Goal: Transaction & Acquisition: Download file/media

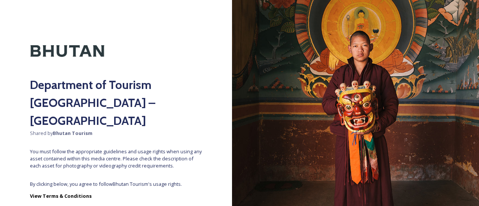
click at [134, 181] on span "By clicking below, you agree to follow Bhutan Tourism 's usage rights." at bounding box center [116, 184] width 172 height 7
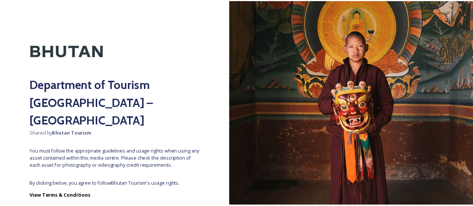
scroll to position [39, 0]
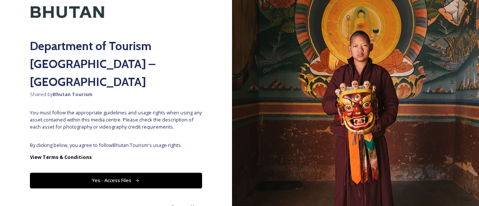
click at [132, 173] on button "Yes - Access Files" at bounding box center [116, 180] width 172 height 15
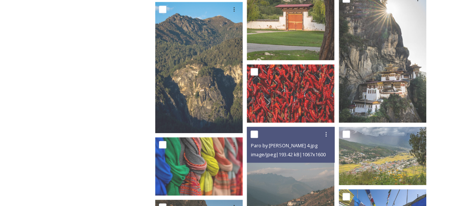
scroll to position [0, 0]
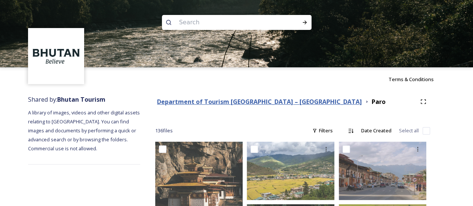
click at [290, 101] on strong "Department of Tourism [GEOGRAPHIC_DATA] – [GEOGRAPHIC_DATA]" at bounding box center [259, 102] width 205 height 8
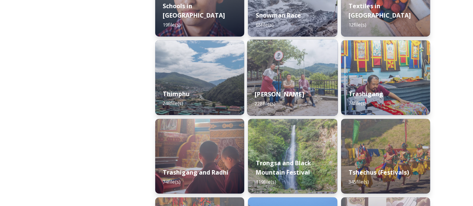
scroll to position [868, 0]
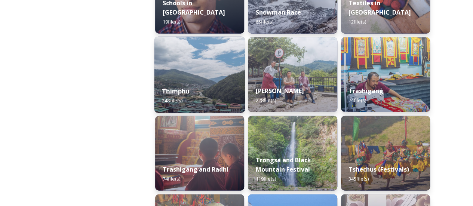
click at [191, 81] on div "Thimphu 248 file(s)" at bounding box center [200, 96] width 91 height 34
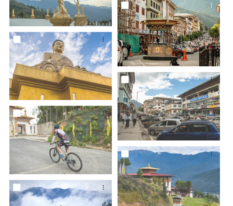
scroll to position [3495, 0]
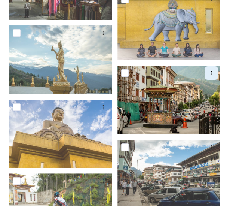
click at [213, 70] on icon at bounding box center [211, 73] width 6 height 6
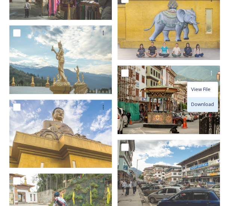
click at [205, 101] on span "Download" at bounding box center [202, 104] width 23 height 7
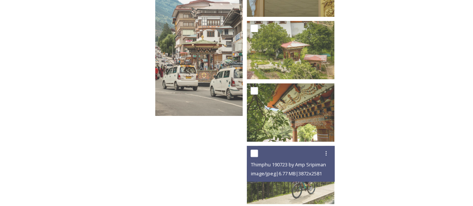
scroll to position [5697, 0]
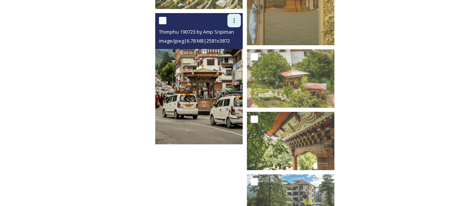
click at [233, 23] on icon at bounding box center [234, 21] width 6 height 6
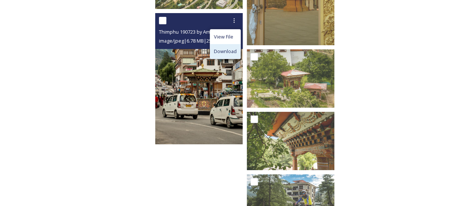
click at [233, 46] on div "Download" at bounding box center [225, 51] width 30 height 15
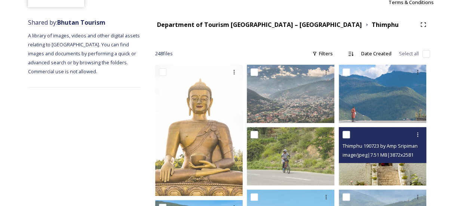
scroll to position [0, 0]
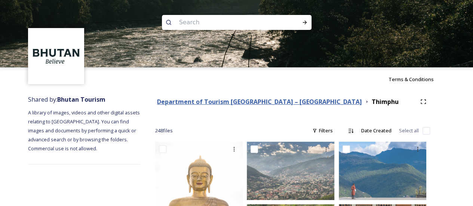
click at [275, 106] on div "Department of Tourism [GEOGRAPHIC_DATA] – [GEOGRAPHIC_DATA]" at bounding box center [259, 101] width 205 height 9
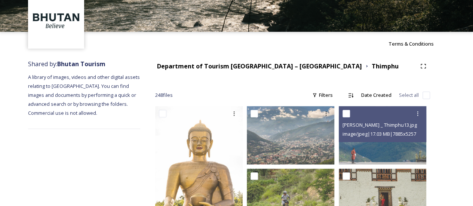
scroll to position [34, 0]
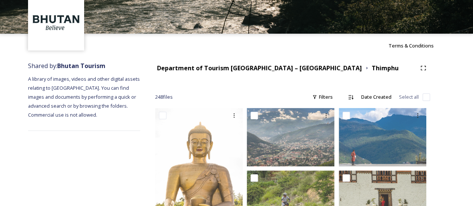
click at [298, 68] on div "Department of Tourism [GEOGRAPHIC_DATA] – [GEOGRAPHIC_DATA] Thimphu" at bounding box center [286, 68] width 262 height 9
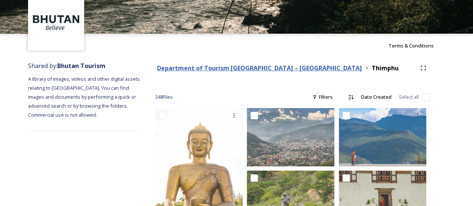
click at [290, 68] on strong "Department of Tourism [GEOGRAPHIC_DATA] – [GEOGRAPHIC_DATA]" at bounding box center [259, 68] width 205 height 8
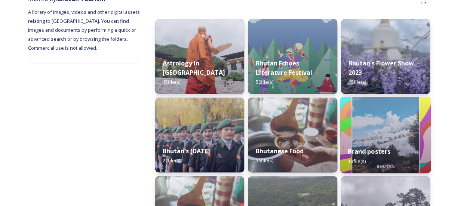
scroll to position [100, 0]
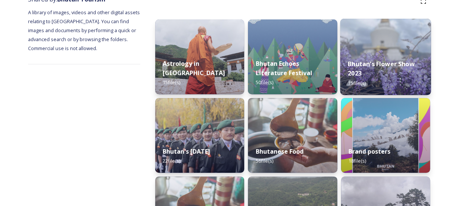
click at [400, 44] on img at bounding box center [385, 57] width 91 height 76
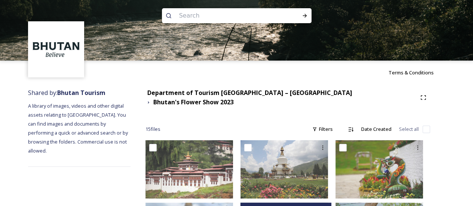
scroll to position [6, 0]
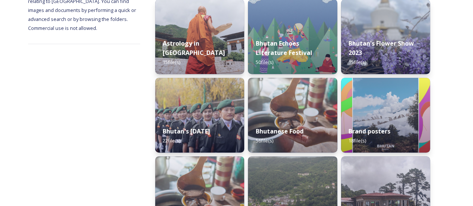
scroll to position [159, 0]
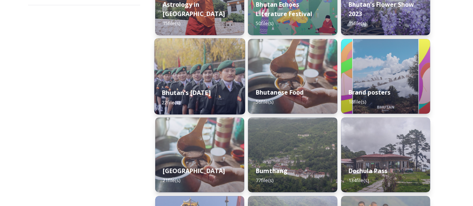
click at [199, 80] on div "Bhutan's [DATE] 22 file(s)" at bounding box center [200, 97] width 91 height 34
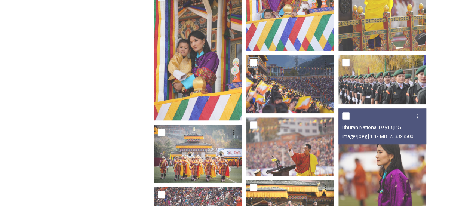
scroll to position [226, 0]
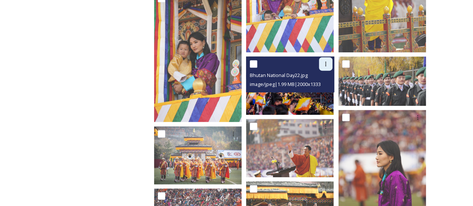
click at [329, 61] on icon at bounding box center [326, 64] width 6 height 6
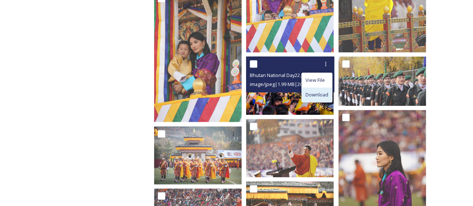
click at [317, 91] on span "Download" at bounding box center [317, 94] width 23 height 7
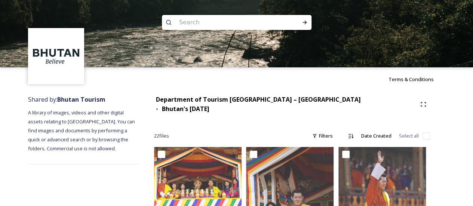
scroll to position [1, 0]
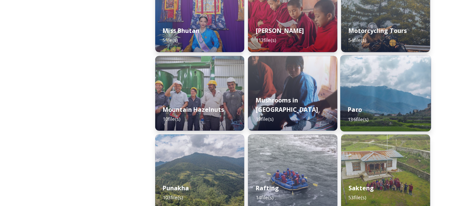
scroll to position [673, 0]
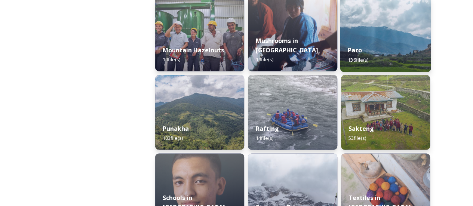
click at [395, 46] on div "Paro 136 file(s)" at bounding box center [385, 55] width 91 height 34
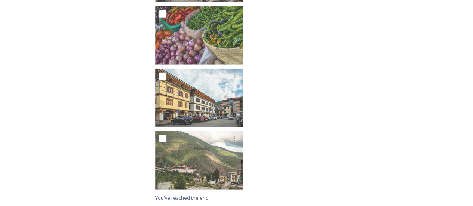
scroll to position [3770, 0]
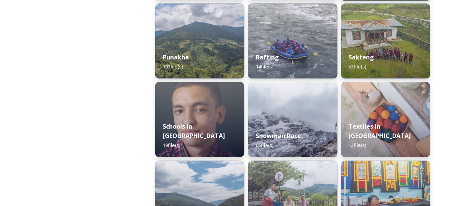
scroll to position [744, 0]
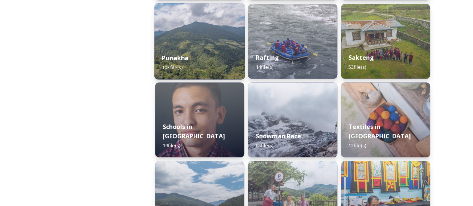
click at [211, 55] on div "Punakha 103 file(s)" at bounding box center [200, 63] width 91 height 34
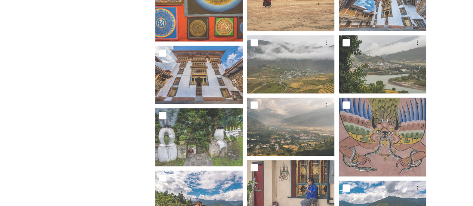
scroll to position [1711, 0]
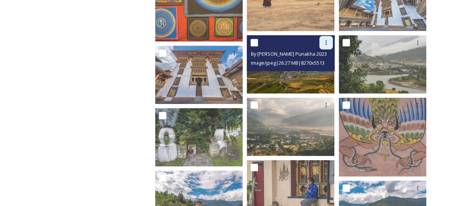
click at [323, 46] on div at bounding box center [326, 42] width 13 height 13
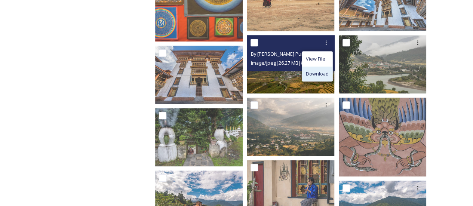
click at [326, 71] on span "Download" at bounding box center [317, 73] width 23 height 7
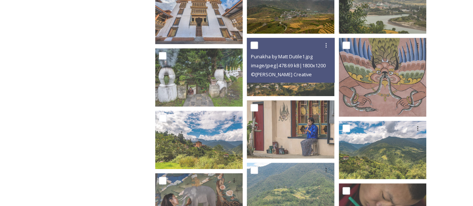
scroll to position [1771, 0]
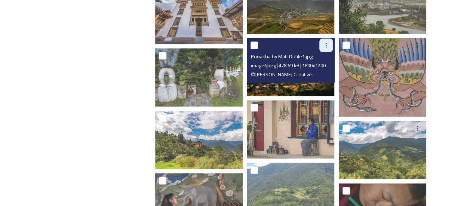
click at [327, 51] on div at bounding box center [326, 45] width 13 height 13
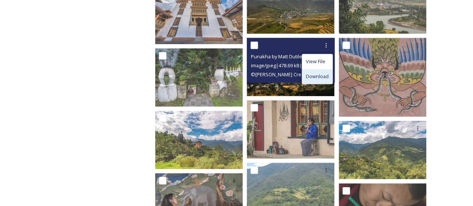
click at [320, 76] on span "Download" at bounding box center [317, 76] width 23 height 7
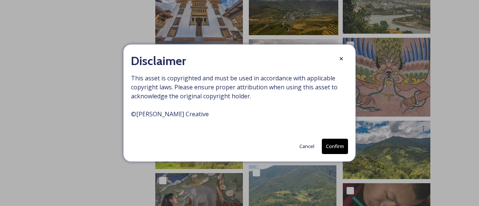
click at [267, 143] on div "Cancel Confirm" at bounding box center [239, 146] width 217 height 15
click at [329, 144] on button "Confirm" at bounding box center [335, 146] width 26 height 15
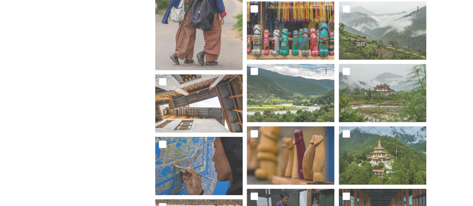
scroll to position [1108, 0]
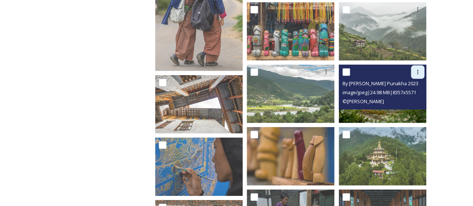
click at [417, 75] on div at bounding box center [417, 71] width 13 height 13
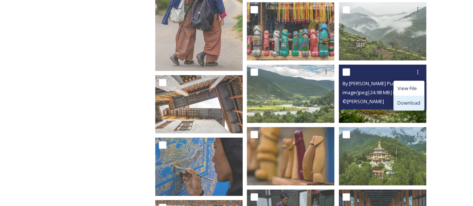
click at [404, 104] on span "Download" at bounding box center [409, 103] width 23 height 7
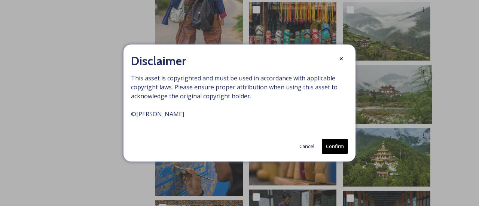
click at [333, 150] on button "Confirm" at bounding box center [335, 146] width 26 height 15
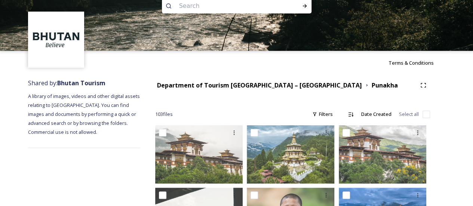
scroll to position [0, 0]
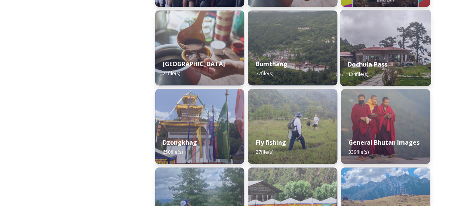
scroll to position [267, 0]
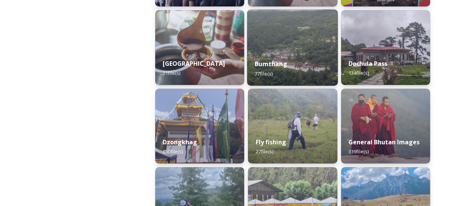
click at [313, 73] on div "Bumthang 77 file(s)" at bounding box center [292, 69] width 91 height 34
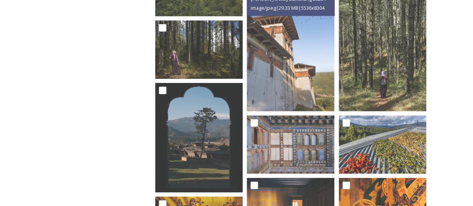
scroll to position [986, 0]
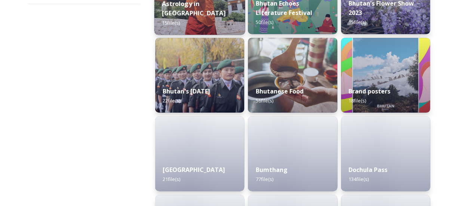
scroll to position [164, 0]
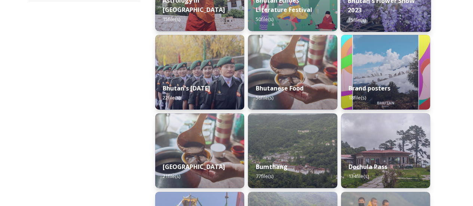
click at [376, 15] on div "Bhutan's Flower Show 2023 15 file(s)" at bounding box center [385, 9] width 91 height 43
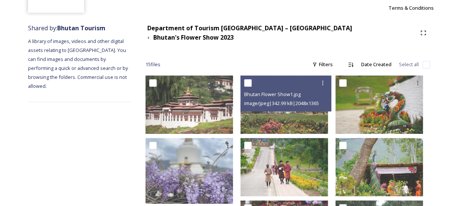
scroll to position [71, 0]
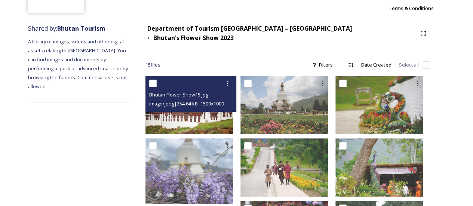
click at [225, 110] on img at bounding box center [190, 105] width 88 height 58
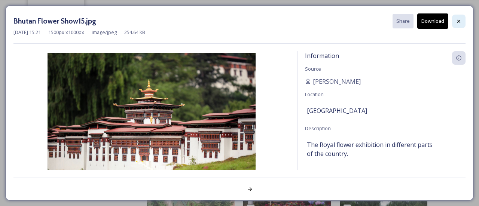
click at [461, 15] on div at bounding box center [458, 21] width 13 height 13
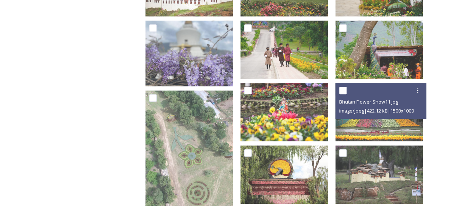
scroll to position [189, 0]
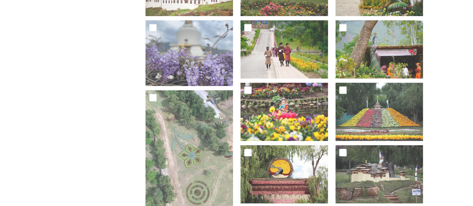
click at [460, 80] on div "Shared by: Bhutan Tourism A library of images, videos and other digital assets …" at bounding box center [236, 132] width 473 height 461
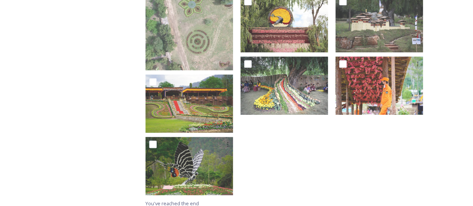
scroll to position [211, 0]
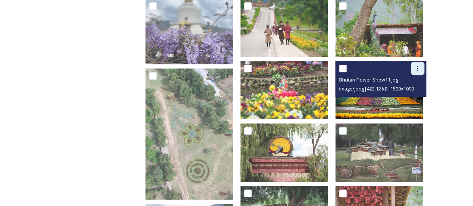
click at [415, 65] on icon at bounding box center [418, 68] width 6 height 6
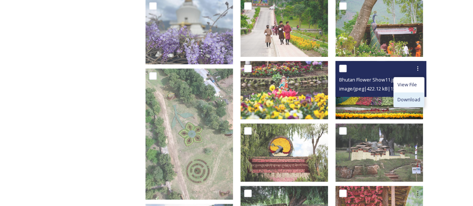
click at [405, 96] on span "Download" at bounding box center [409, 99] width 23 height 7
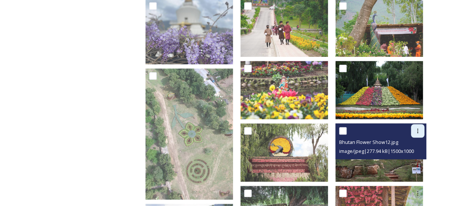
click at [421, 124] on div at bounding box center [417, 130] width 13 height 13
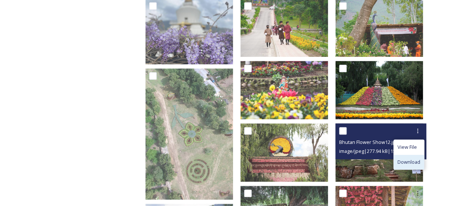
click at [420, 159] on span "Download" at bounding box center [409, 162] width 23 height 7
